Goal: Information Seeking & Learning: Learn about a topic

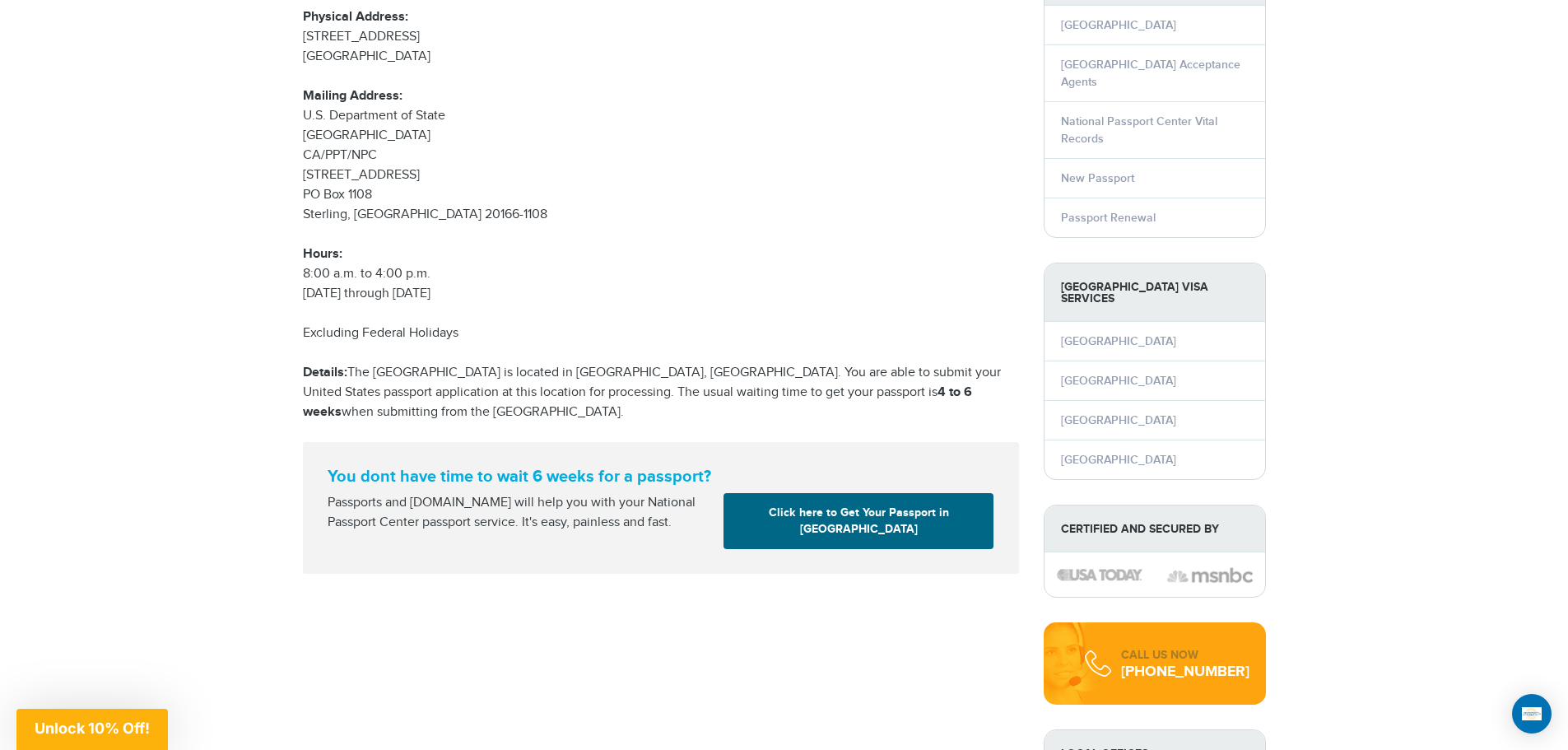
scroll to position [208, 0]
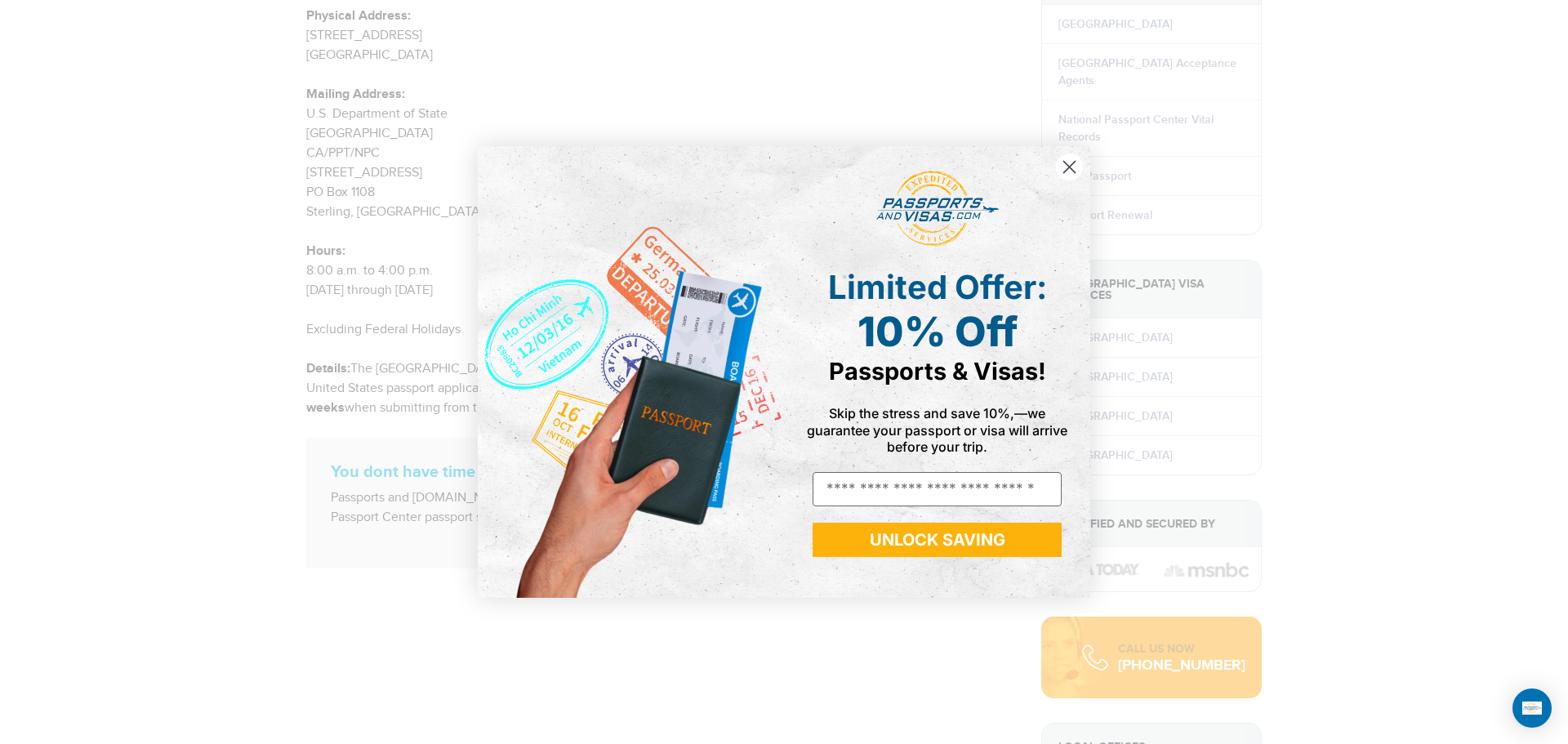
click at [1076, 162] on circle "Close dialog" at bounding box center [1069, 166] width 27 height 27
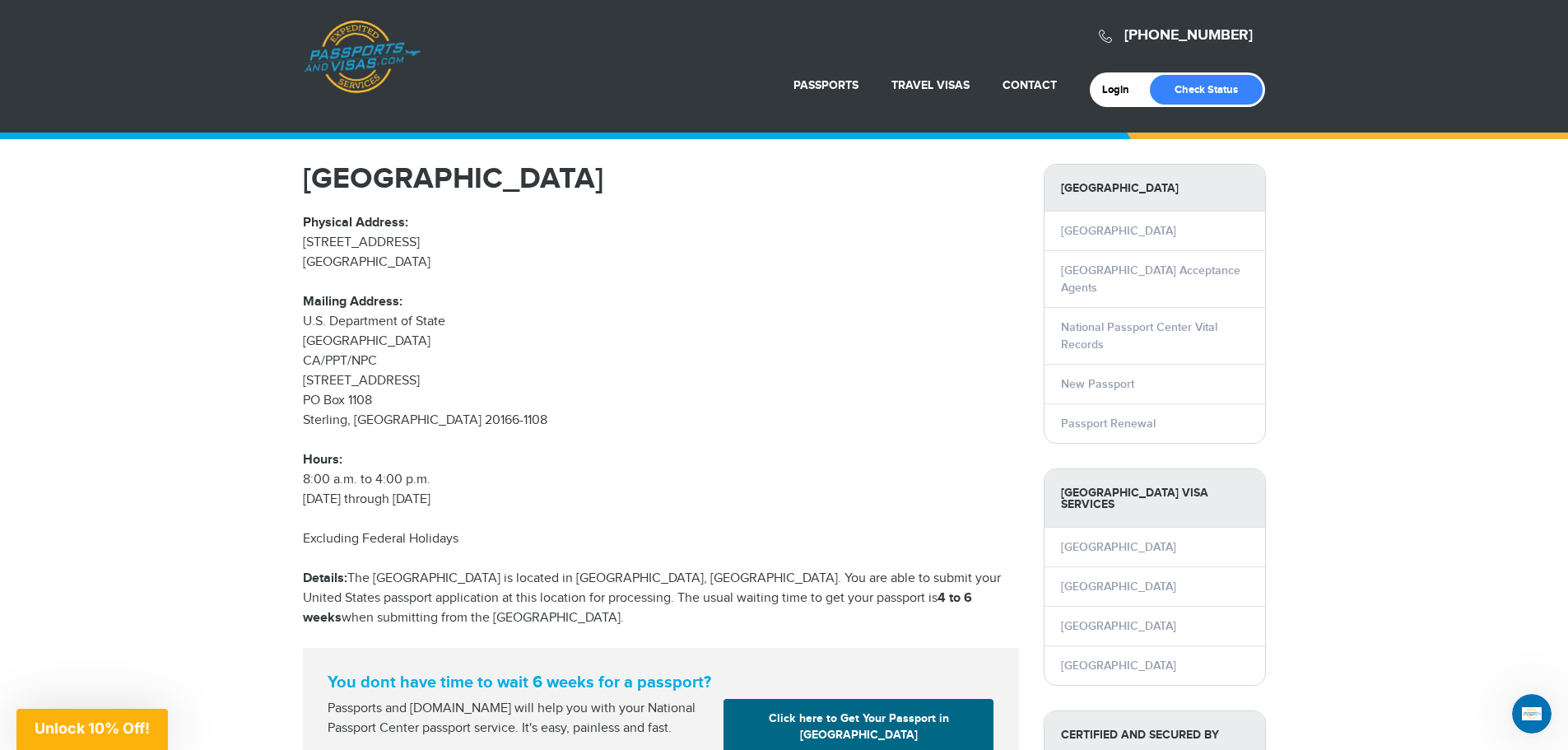
scroll to position [0, 0]
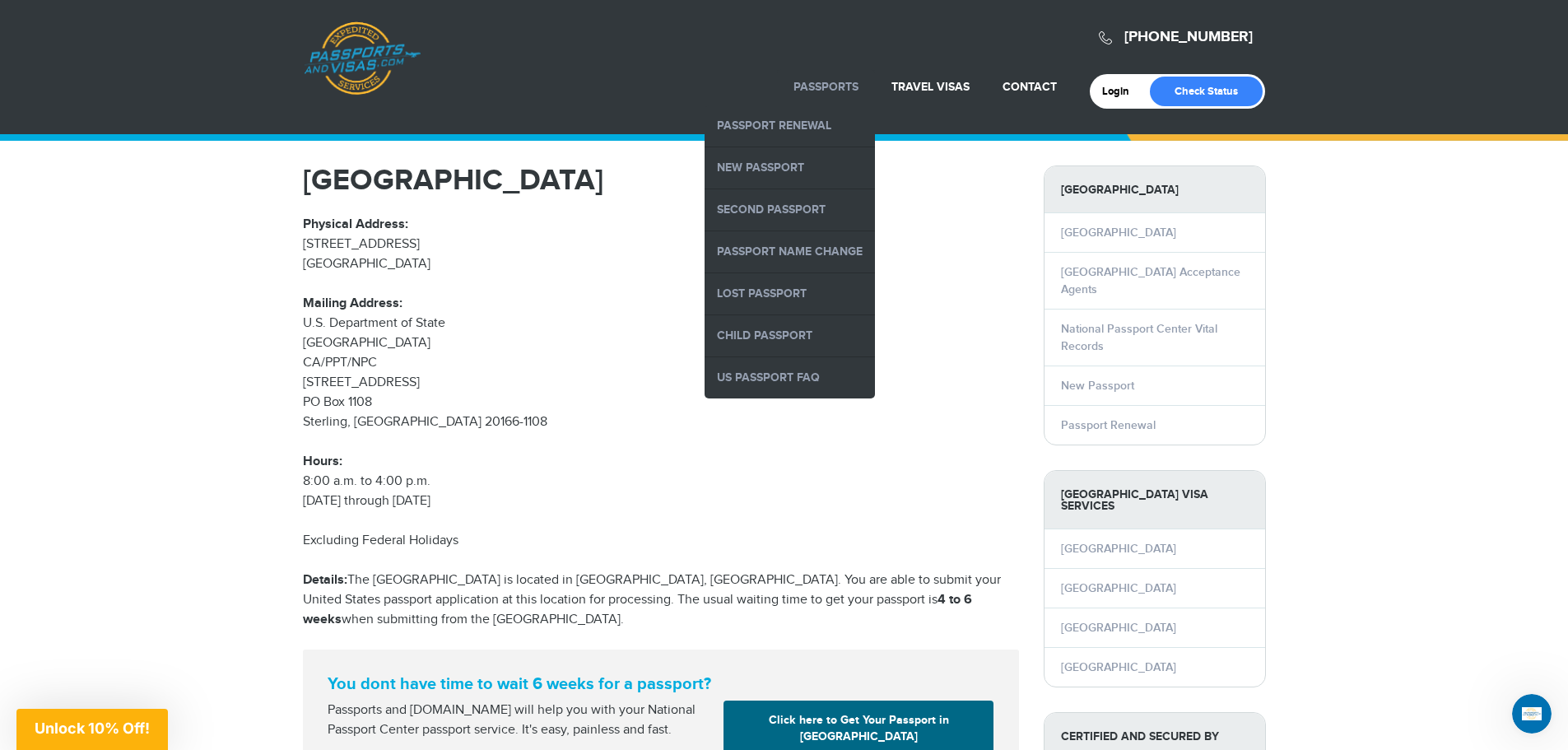
click at [838, 78] on li "Passports Passport Renewal New Passport Second Passport Passport Name Change Lo…" at bounding box center [826, 87] width 98 height 36
click at [763, 158] on link "New Passport" at bounding box center [790, 168] width 170 height 41
click at [799, 327] on link "Child Passport" at bounding box center [790, 336] width 170 height 41
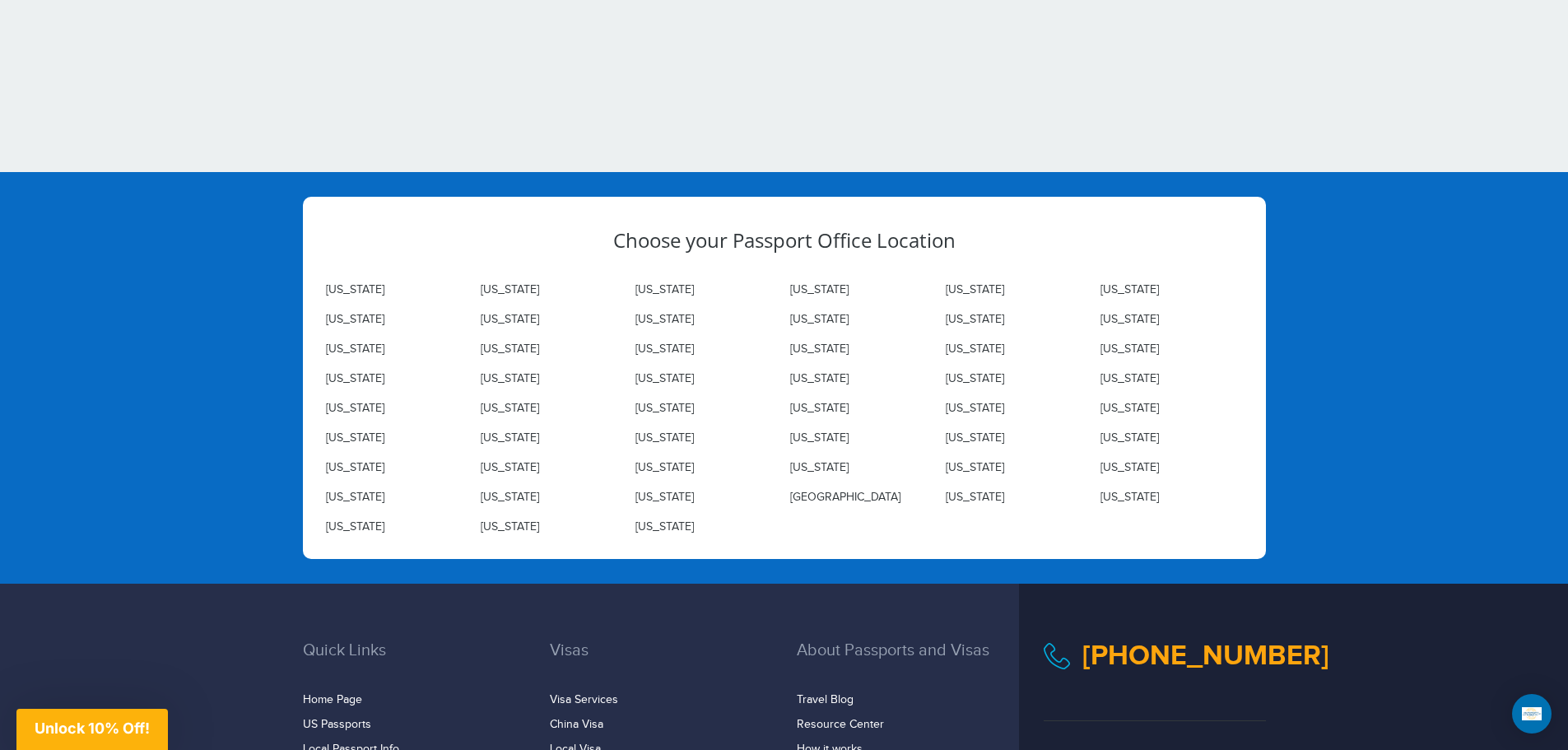
scroll to position [3580, 0]
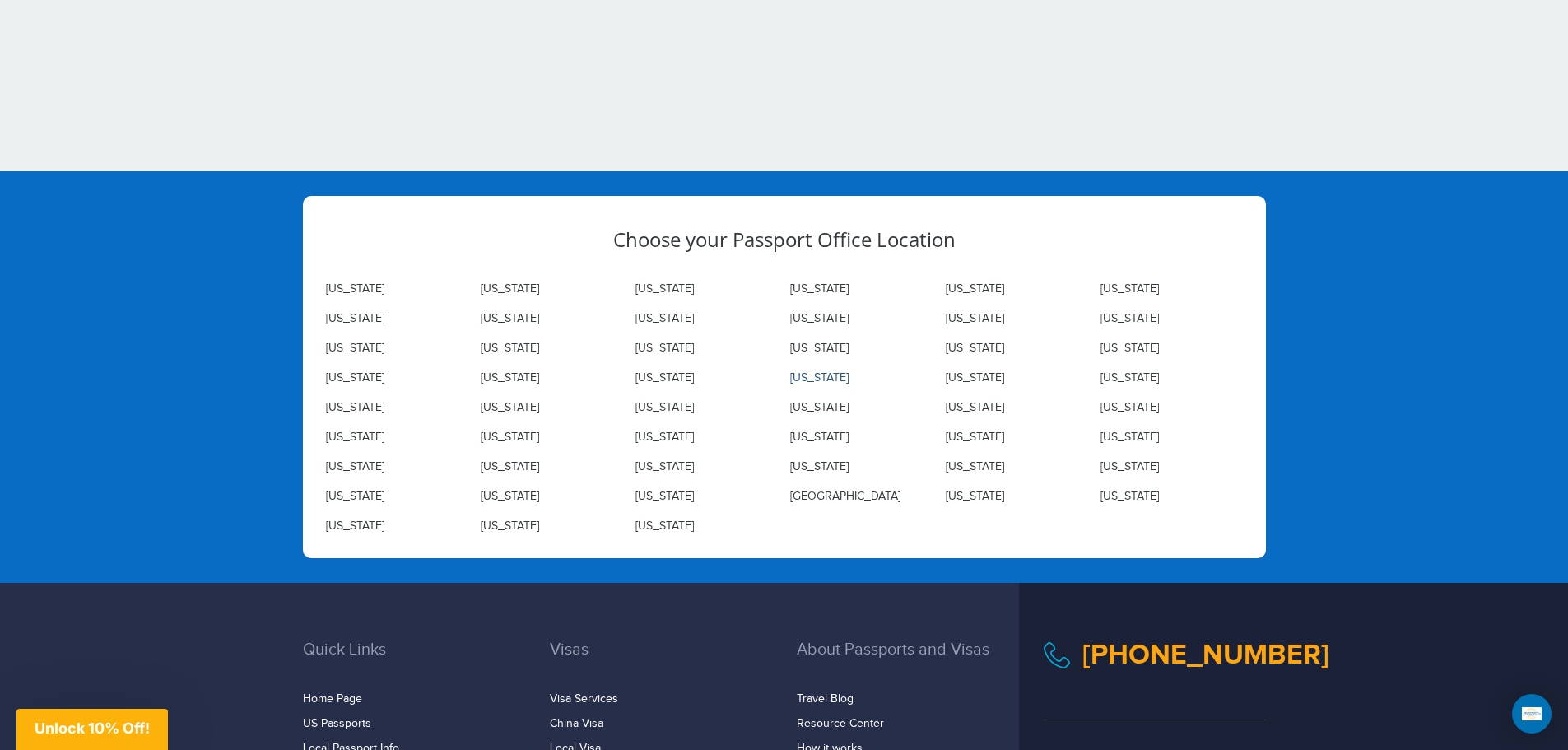
click at [816, 380] on link "[US_STATE]" at bounding box center [820, 377] width 58 height 13
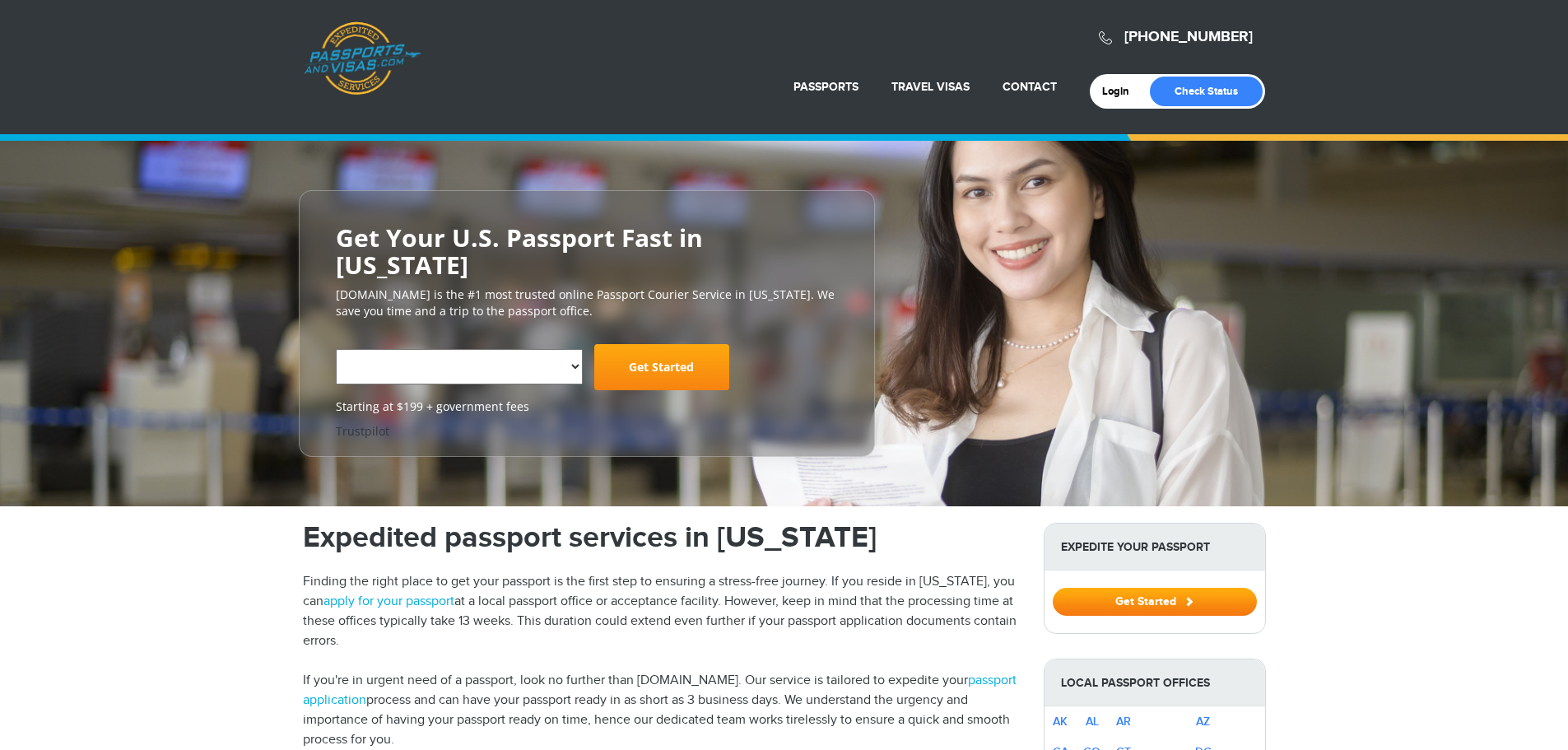
select select "**********"
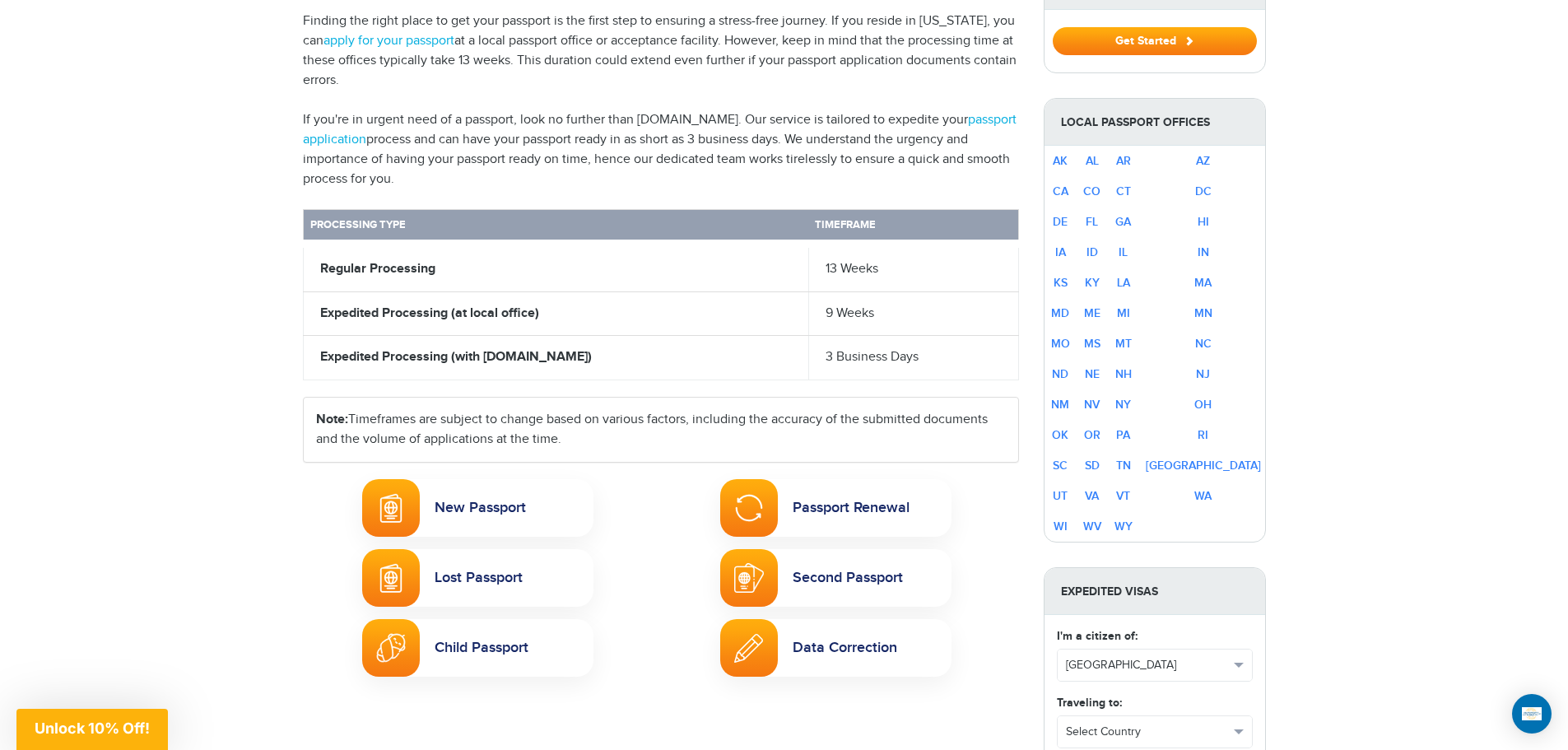
scroll to position [627, 0]
click at [489, 618] on link "Child Passport" at bounding box center [478, 646] width 232 height 57
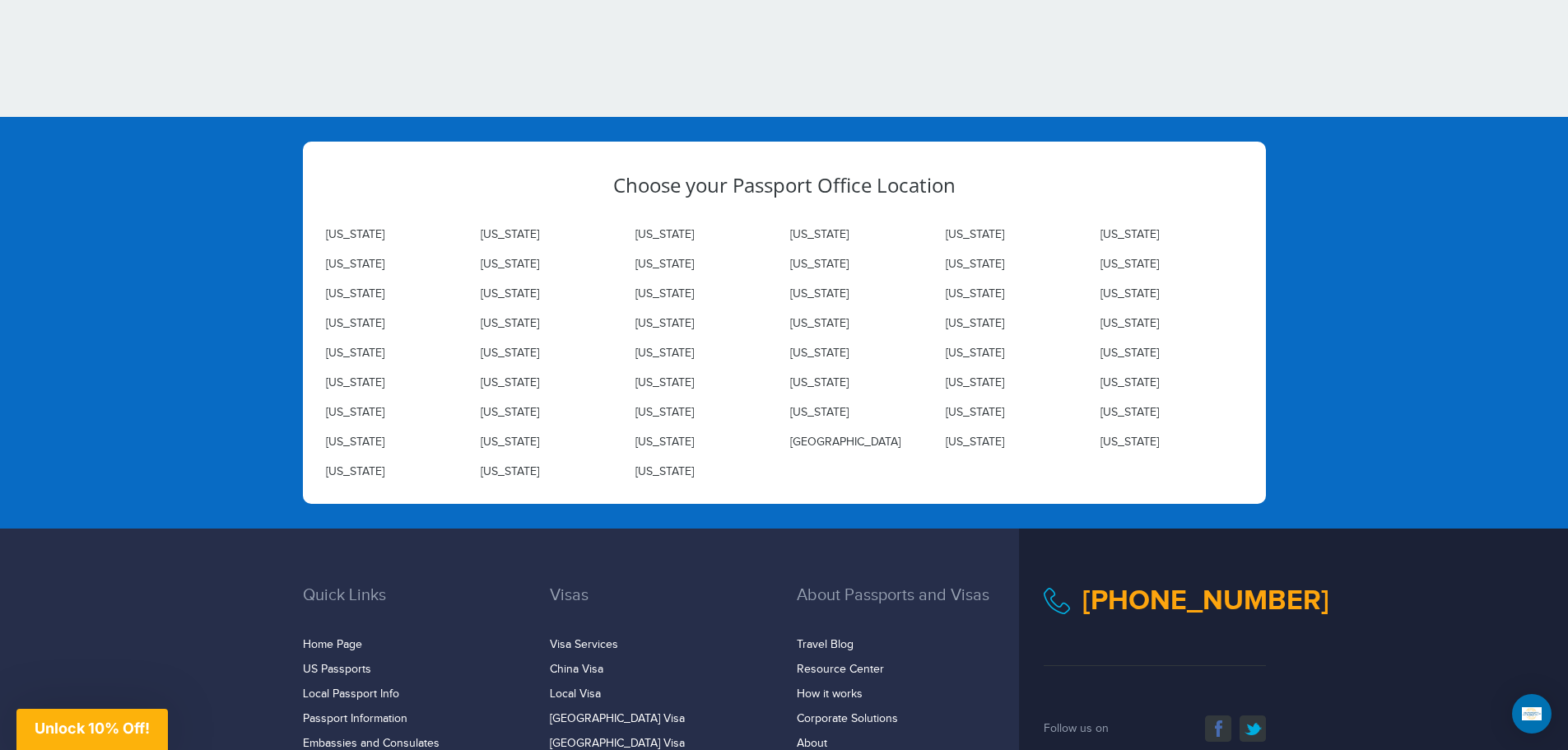
scroll to position [3632, 0]
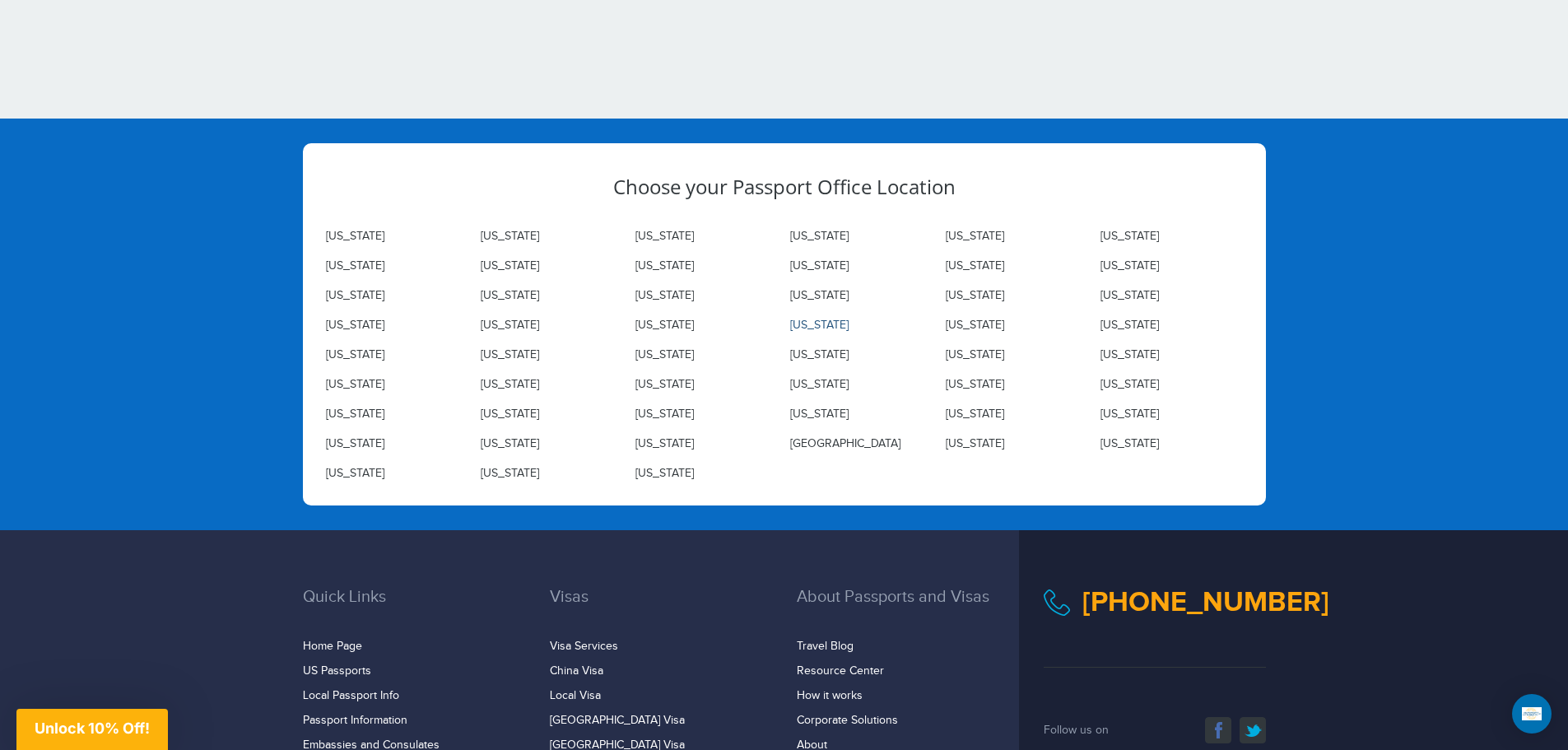
click at [826, 330] on link "Michigan" at bounding box center [820, 325] width 58 height 13
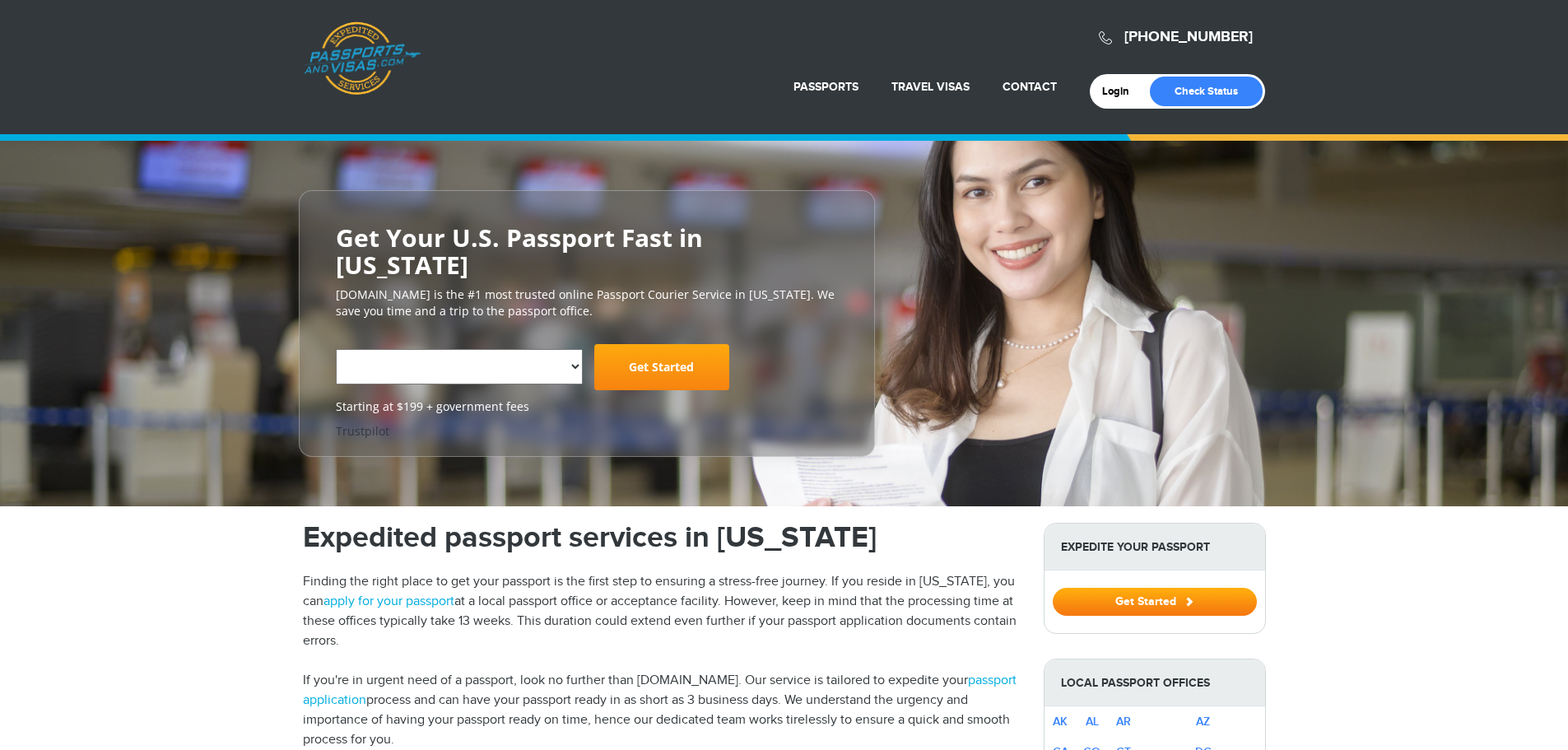
select select "**********"
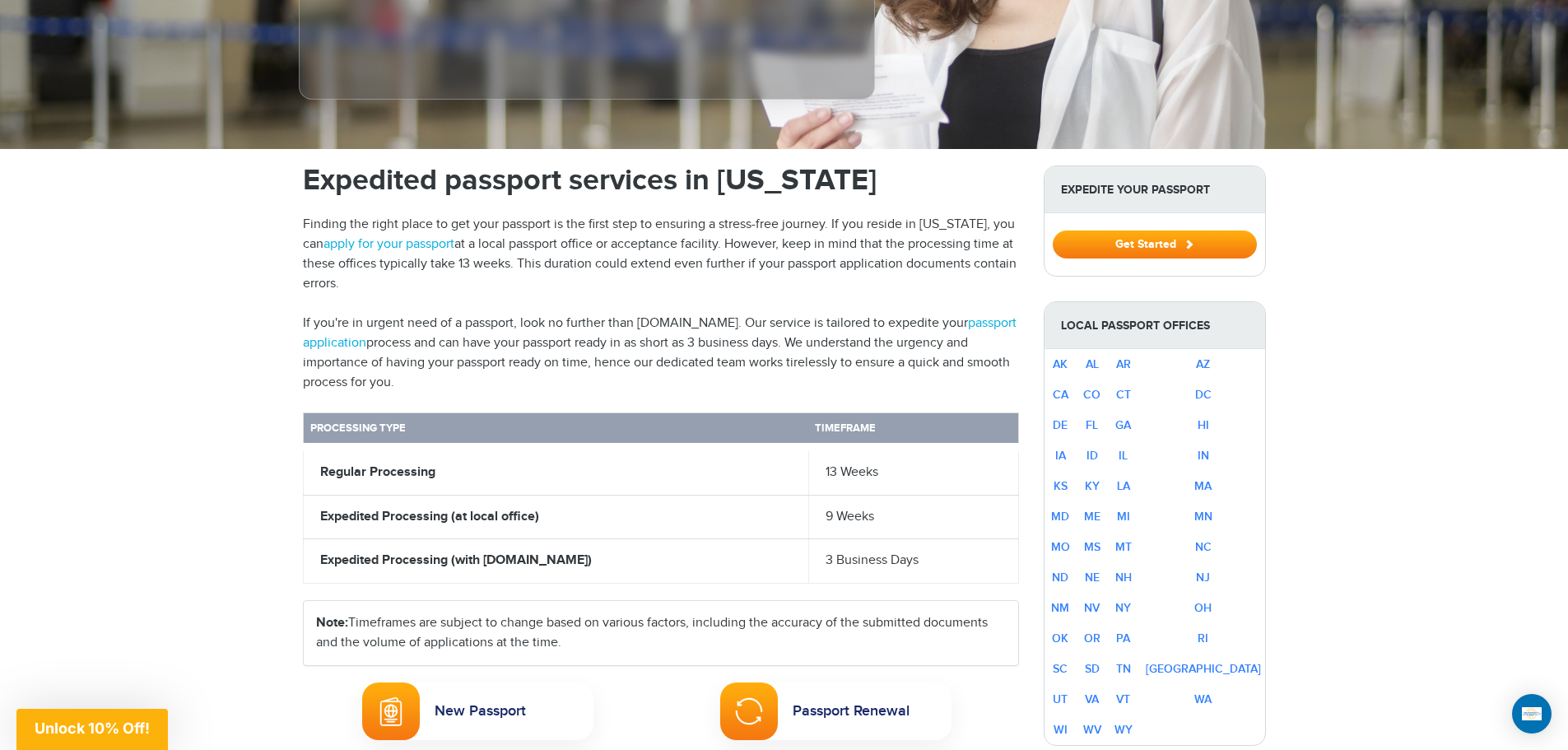
scroll to position [423, 0]
